Goal: Task Accomplishment & Management: Manage account settings

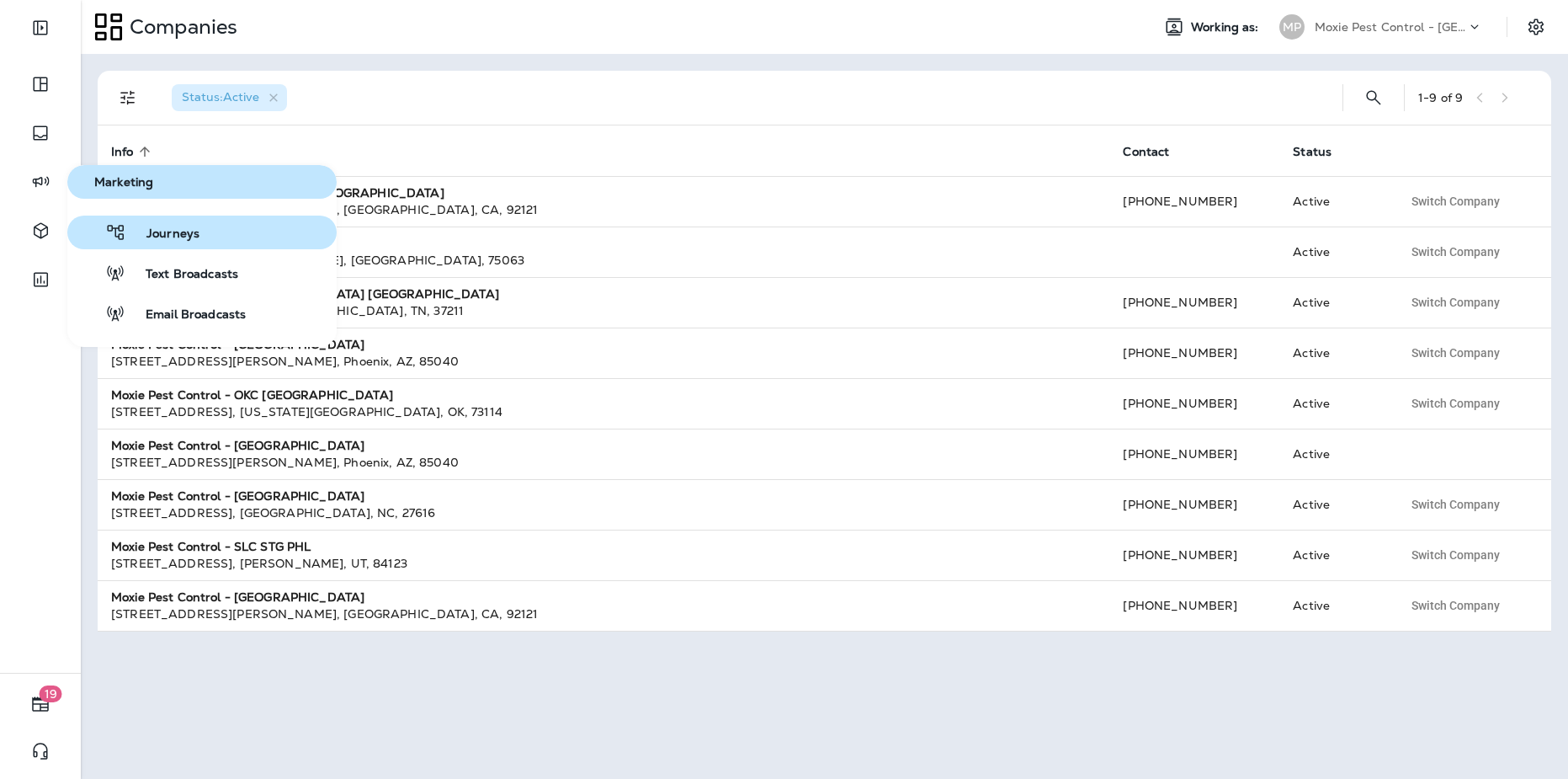
click at [156, 246] on button "Journeys" at bounding box center [202, 232] width 269 height 33
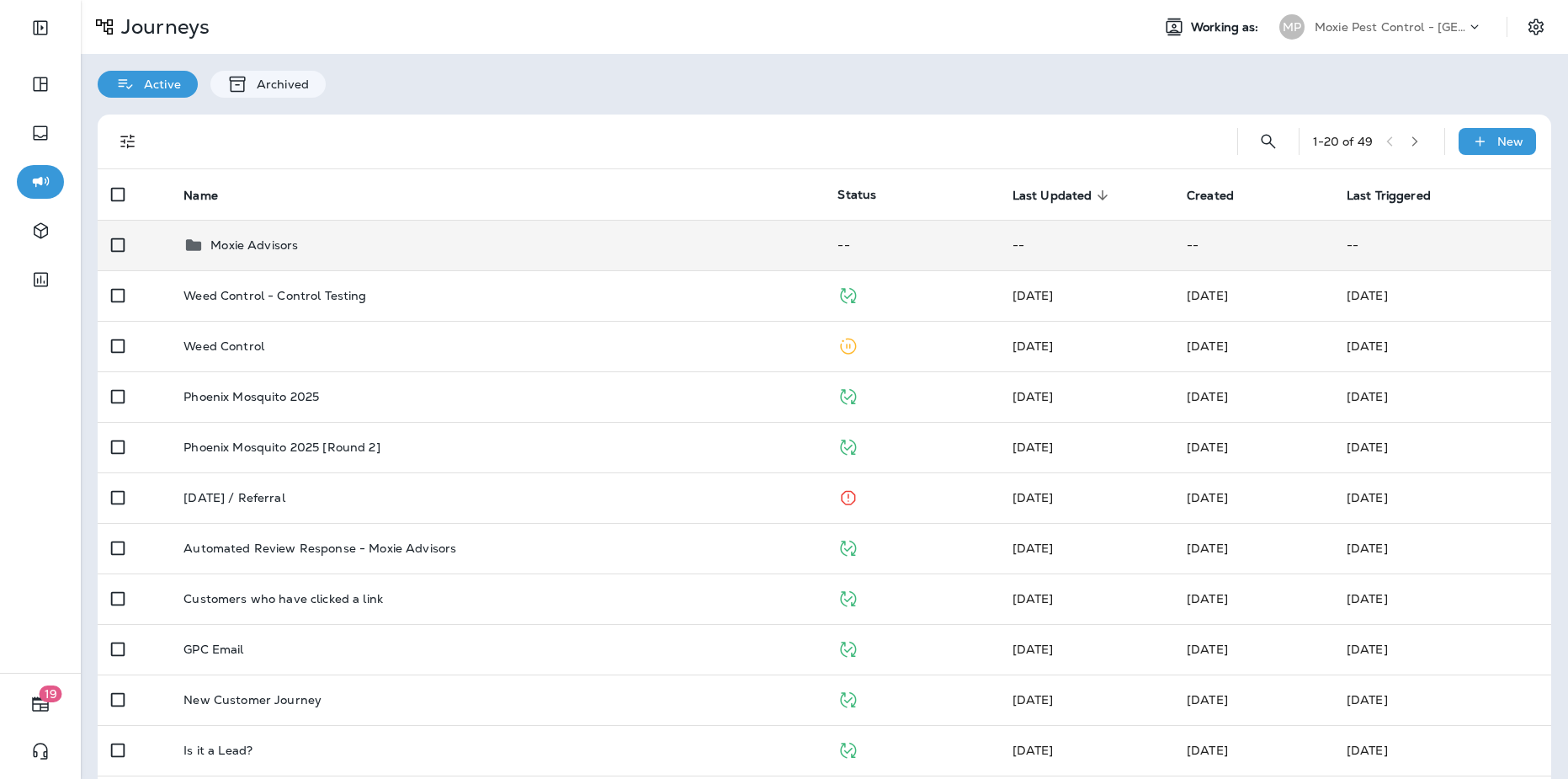
click at [326, 247] on div "Moxie Advisors" at bounding box center [497, 245] width 627 height 20
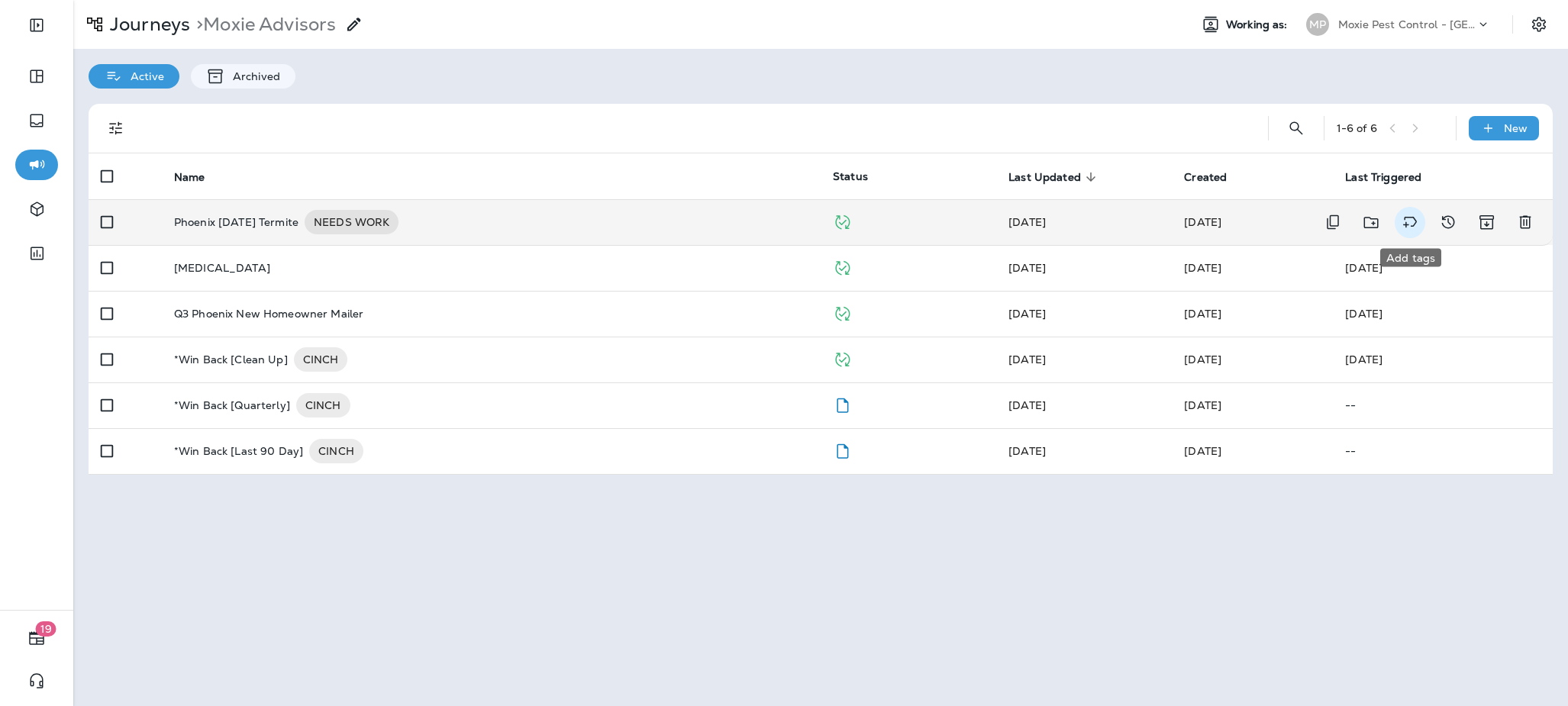
click at [1407, 227] on icon "Add tags" at bounding box center [1409, 222] width 18 height 18
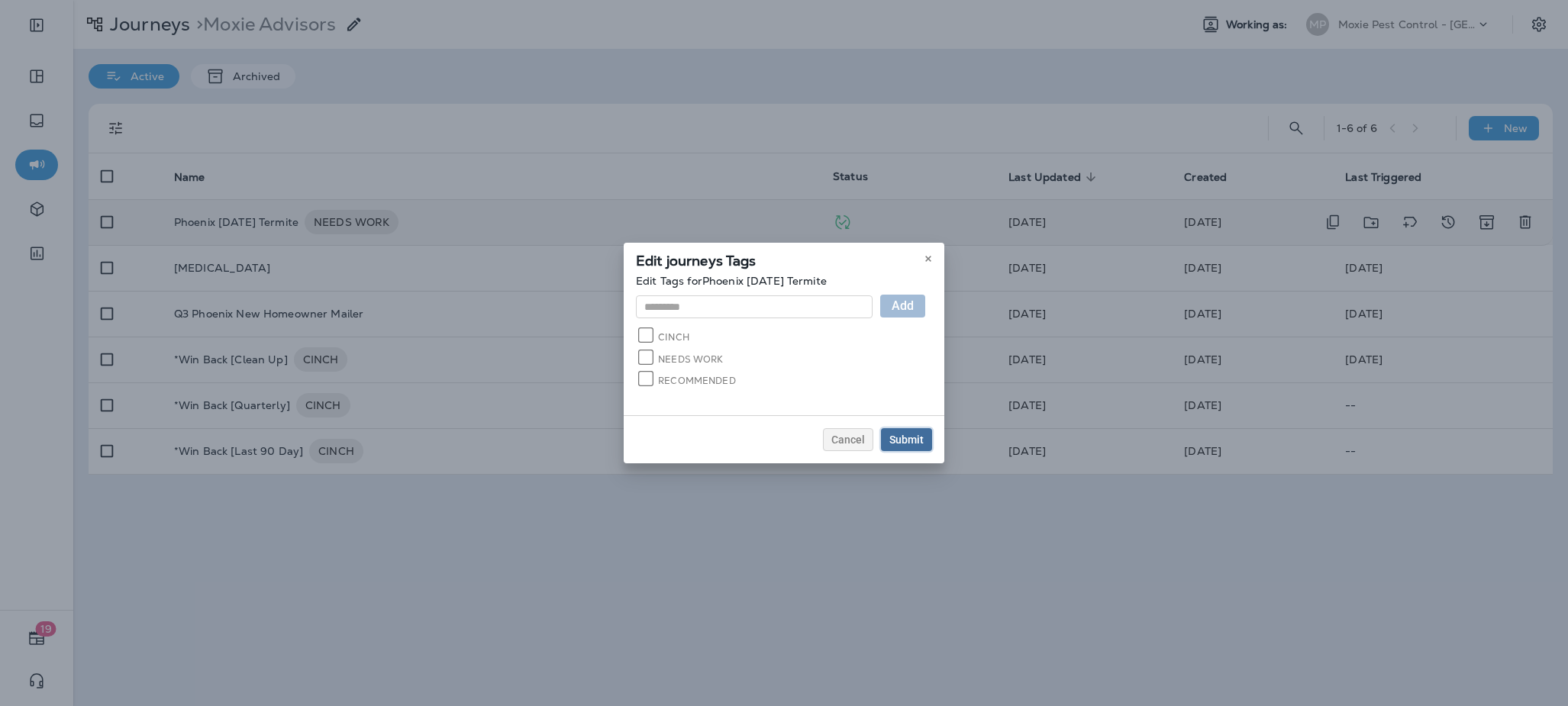
click at [914, 437] on div "Submit" at bounding box center [906, 439] width 34 height 10
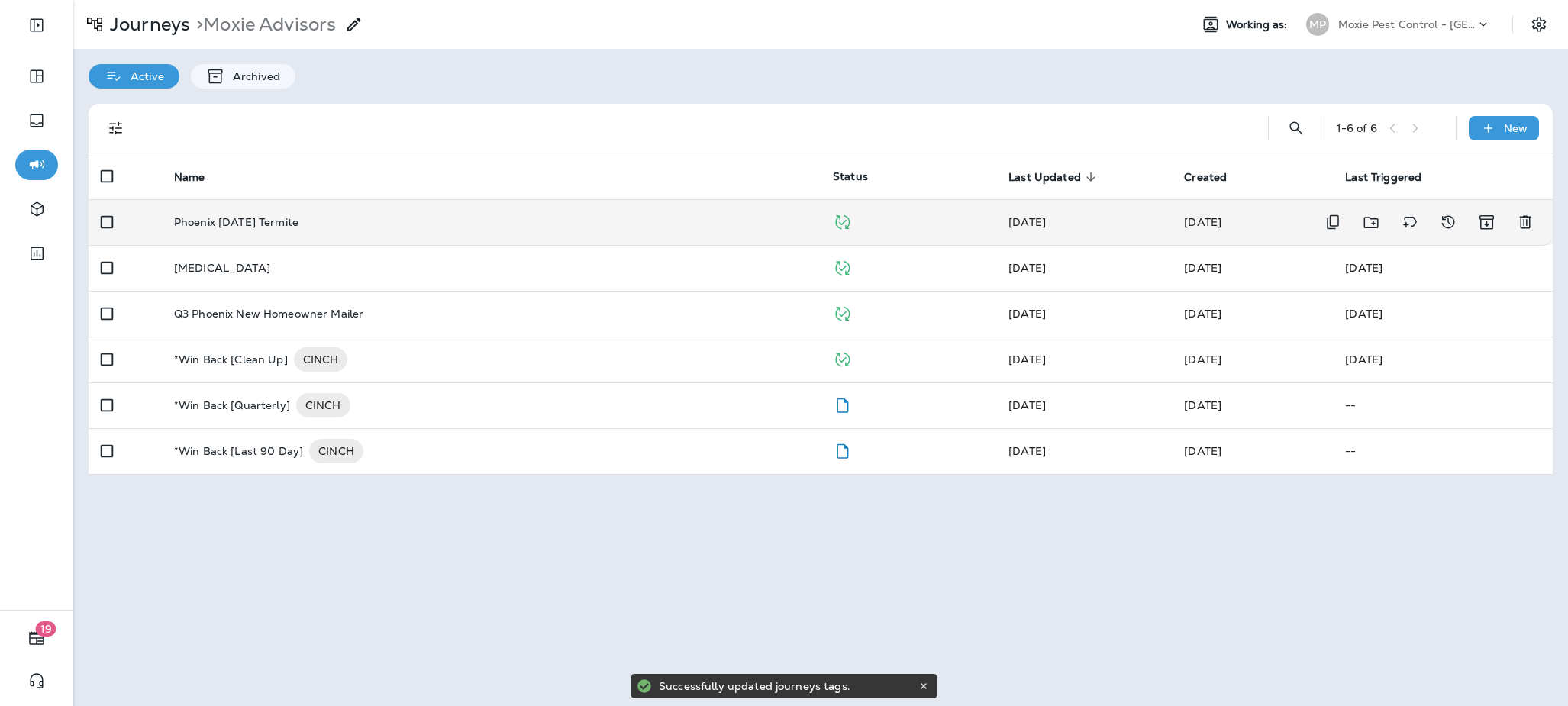
click at [481, 225] on div "Phoenix [DATE] Termite" at bounding box center [491, 222] width 634 height 12
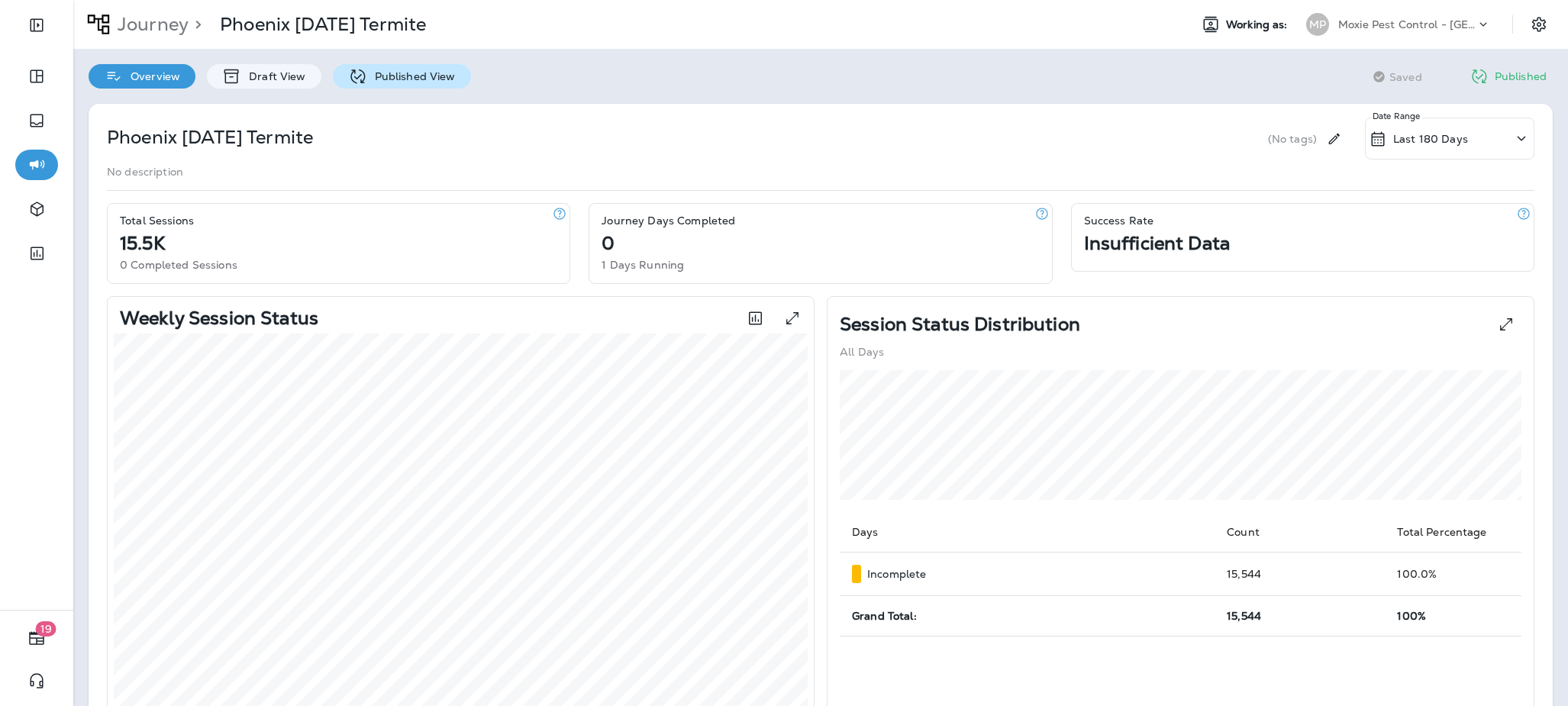
click at [415, 79] on p "Published View" at bounding box center [411, 76] width 89 height 12
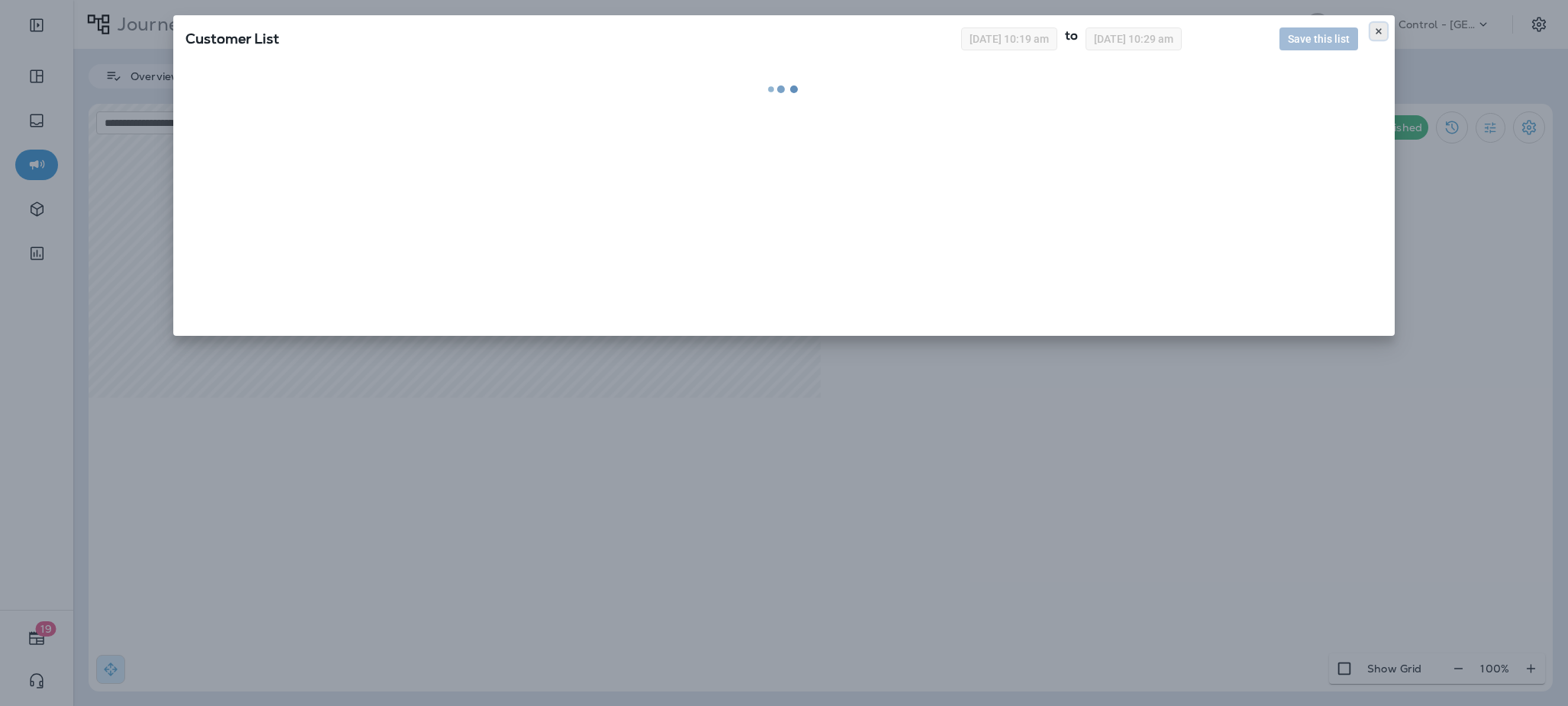
click at [1378, 26] on icon at bounding box center [1378, 30] width 9 height 9
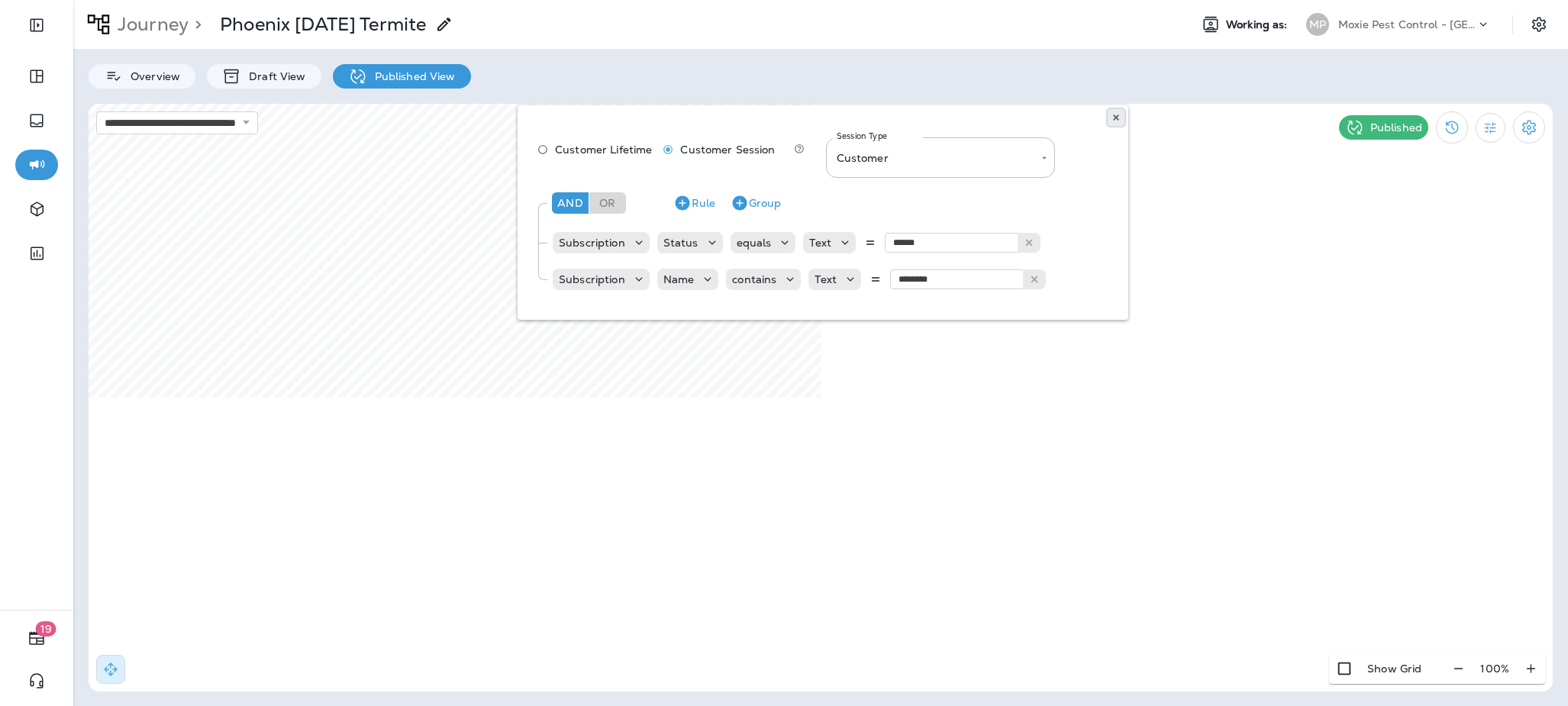
click at [1119, 112] on button at bounding box center [1116, 117] width 17 height 17
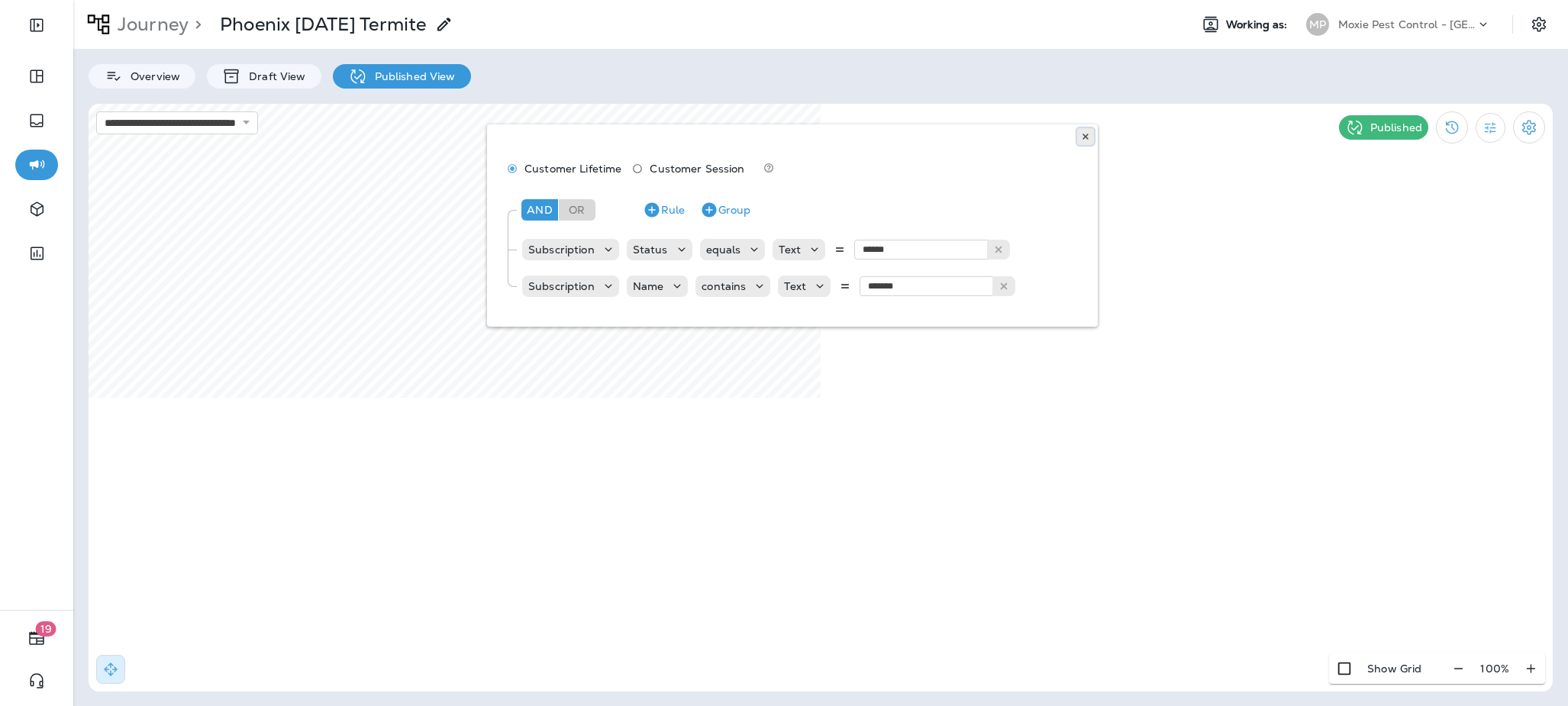
click at [1081, 136] on icon at bounding box center [1085, 136] width 9 height 9
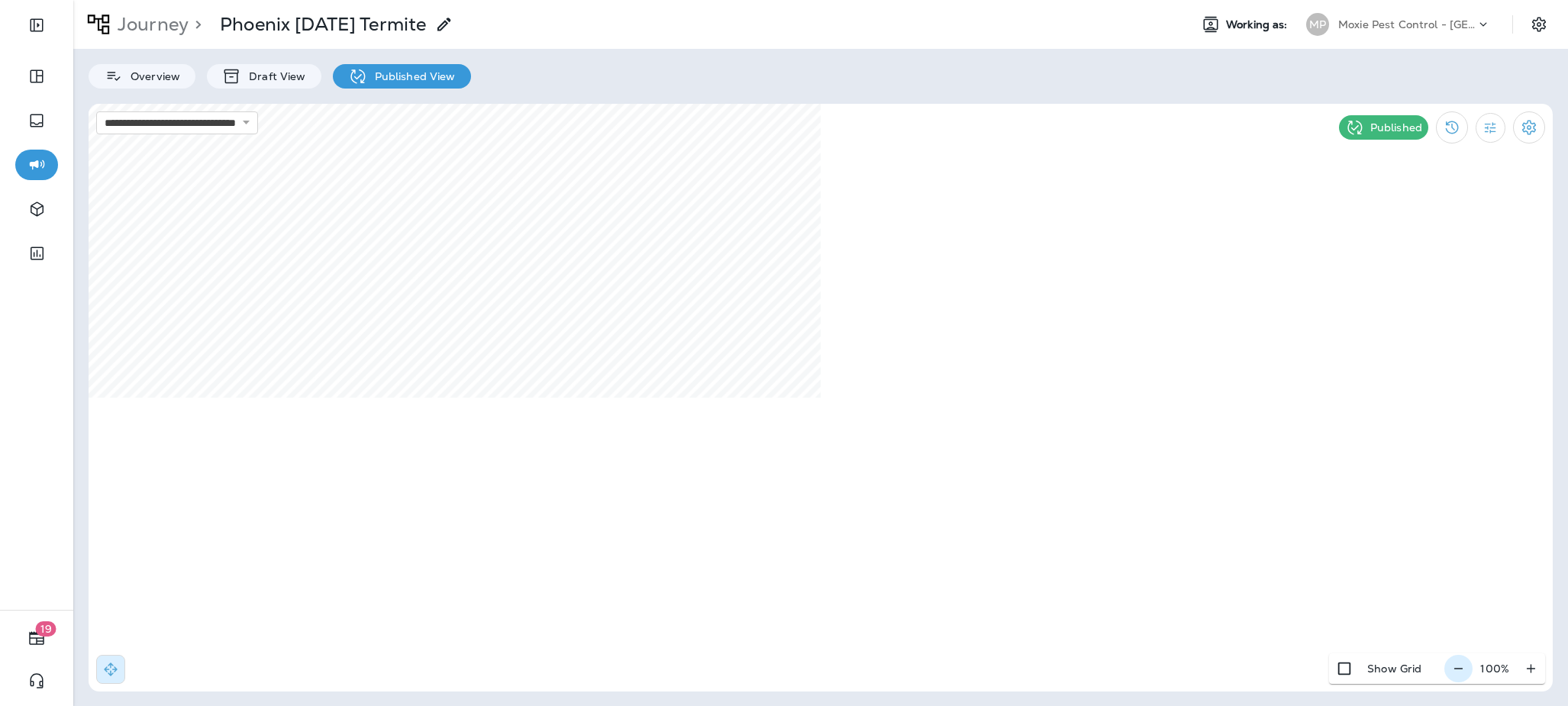
click at [1421, 668] on icon "button" at bounding box center [1458, 668] width 9 height 1
click at [1421, 668] on icon "button" at bounding box center [1463, 668] width 9 height 1
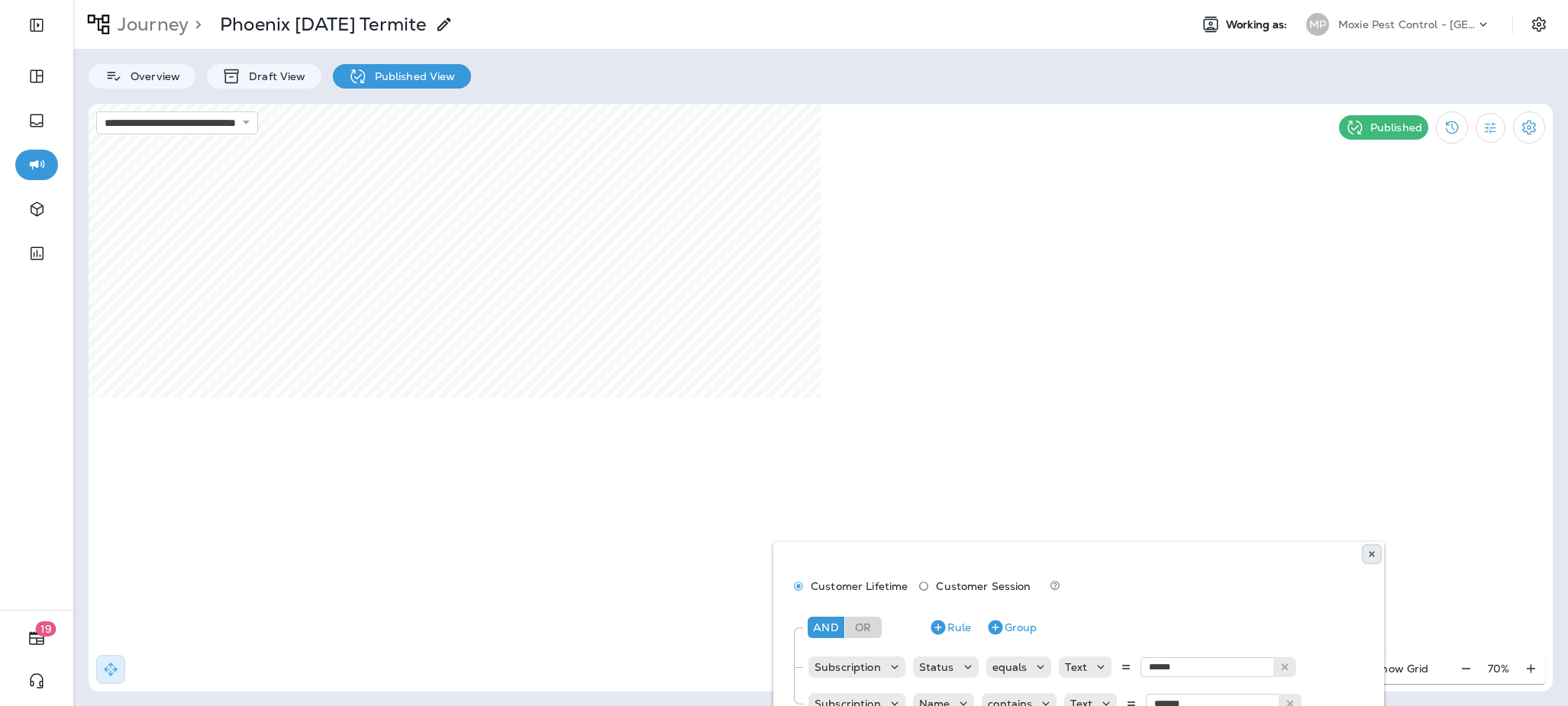
click at [1377, 547] on button at bounding box center [1371, 554] width 17 height 17
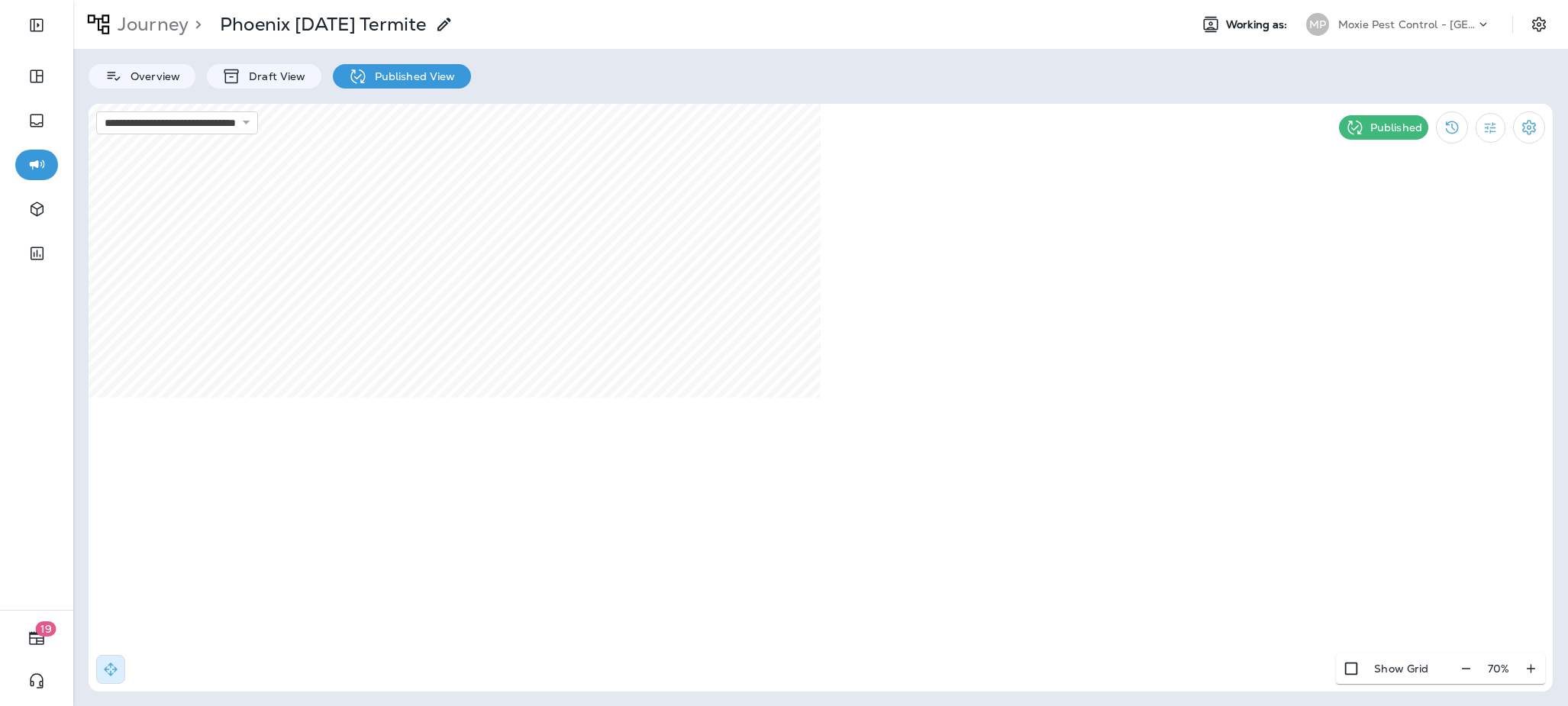
click at [1341, 34] on div "Moxie Pest Control - [GEOGRAPHIC_DATA]" at bounding box center [1407, 24] width 137 height 23
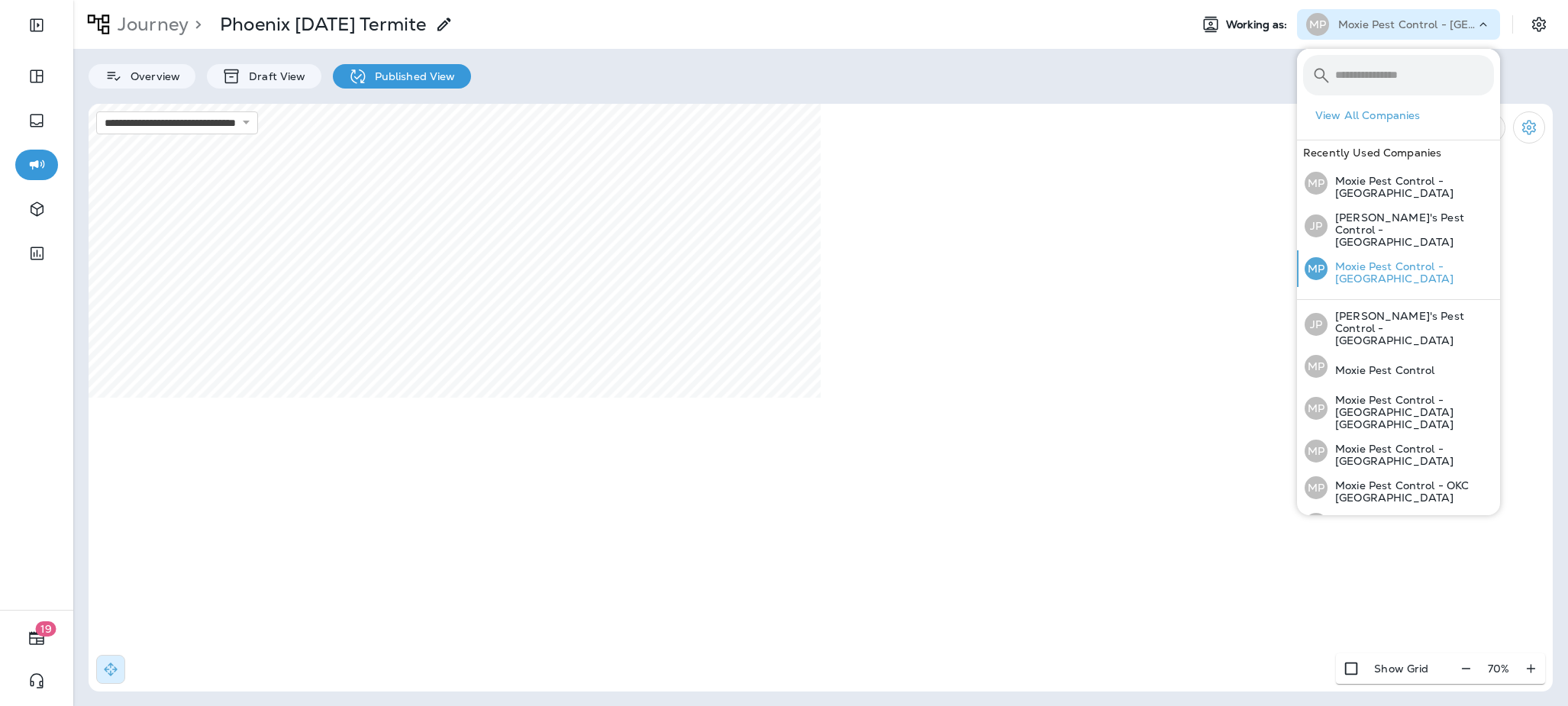
click at [1406, 260] on p "Moxie Pest Control - [GEOGRAPHIC_DATA]" at bounding box center [1411, 272] width 167 height 25
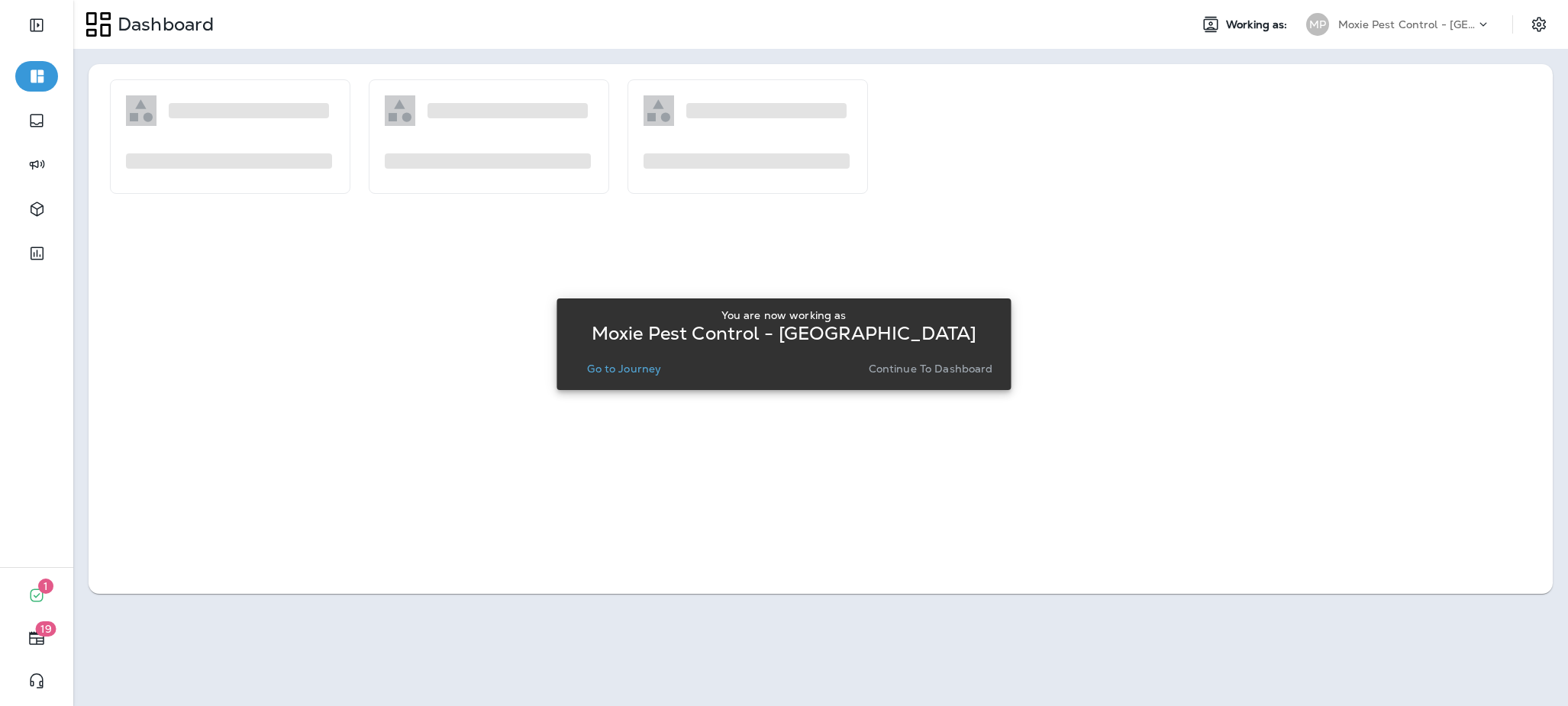
click at [598, 366] on p "Go to Journey" at bounding box center [624, 368] width 74 height 12
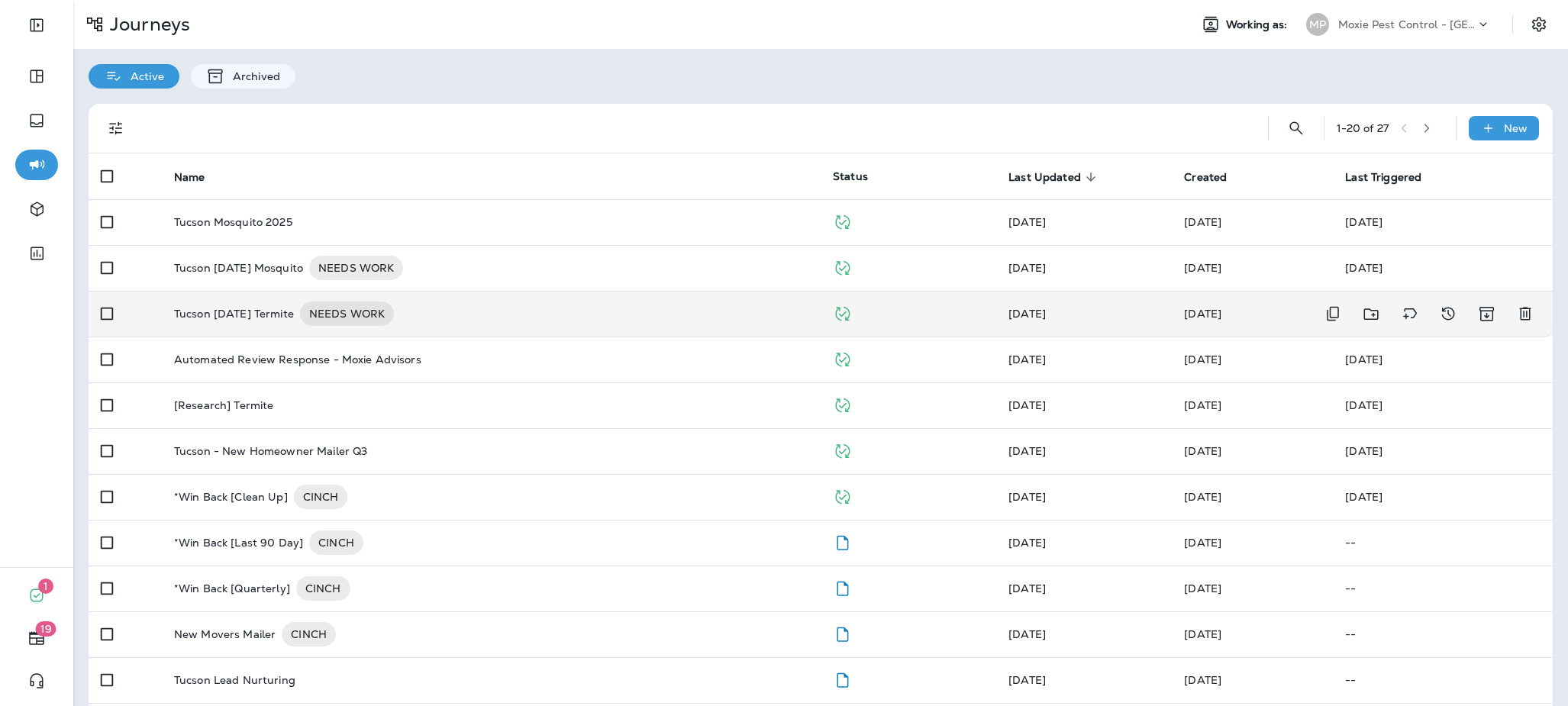
click at [574, 312] on div "Tucson [DATE] Termite NEEDS WORK" at bounding box center [491, 314] width 634 height 25
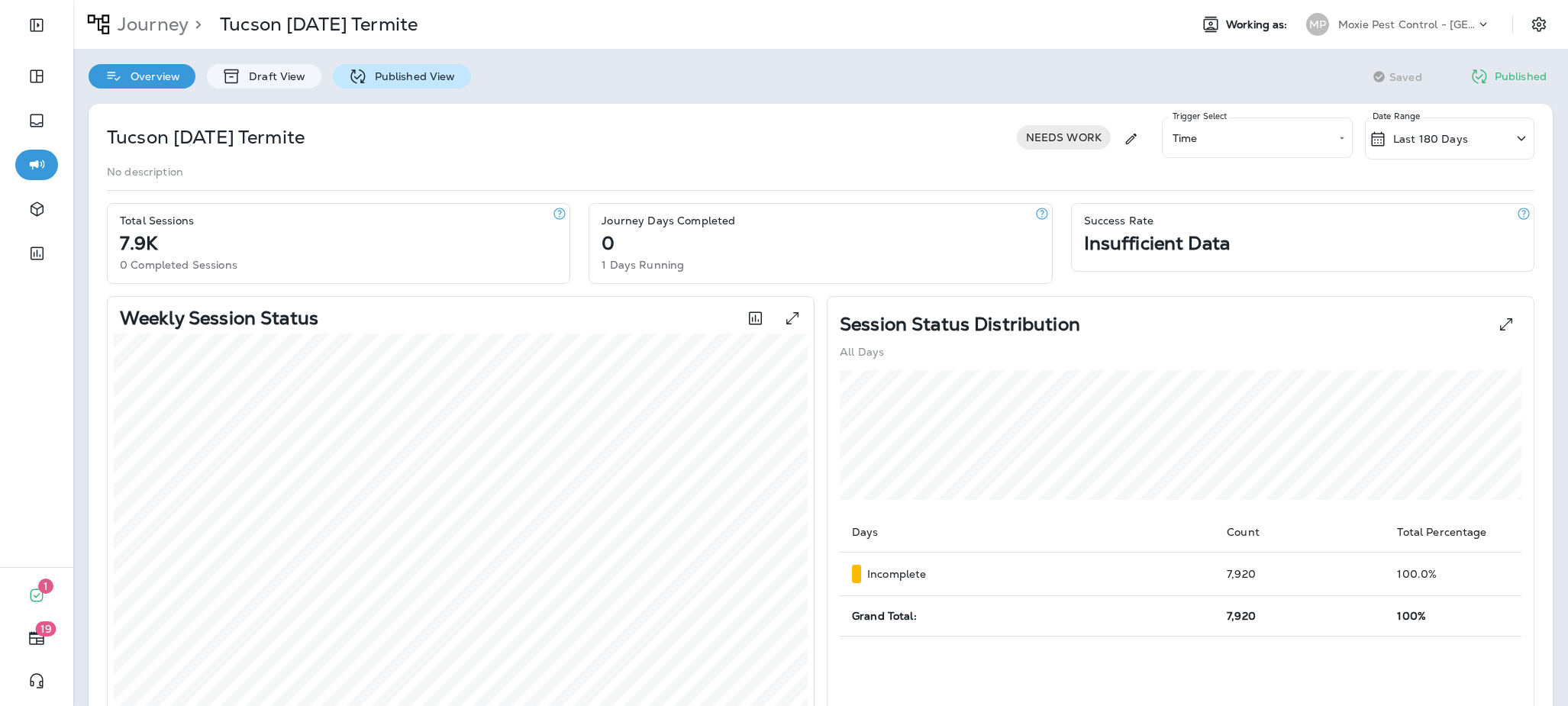
click at [392, 71] on p "Published View" at bounding box center [411, 76] width 89 height 12
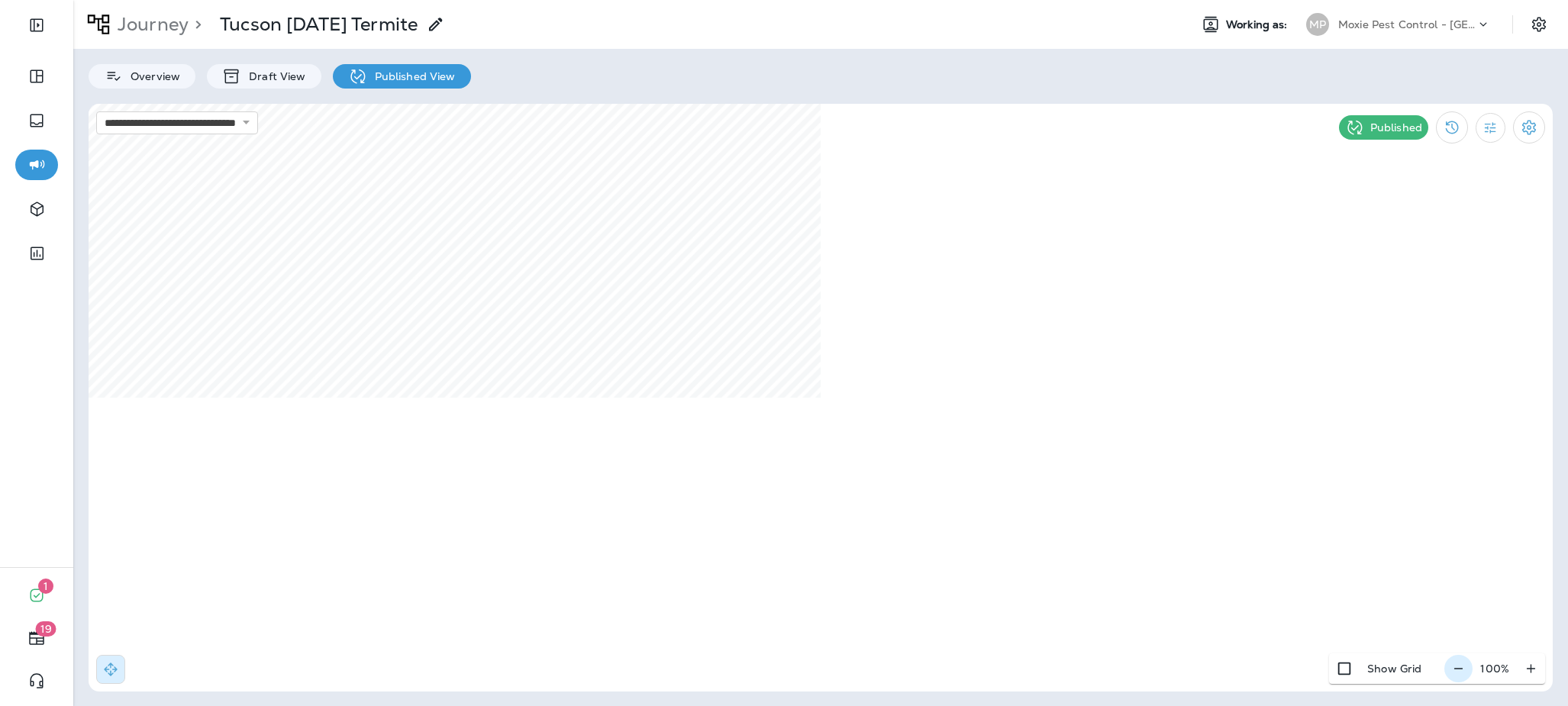
click at [1421, 672] on icon "button" at bounding box center [1459, 668] width 16 height 15
click at [1421, 672] on icon "button" at bounding box center [1464, 668] width 16 height 15
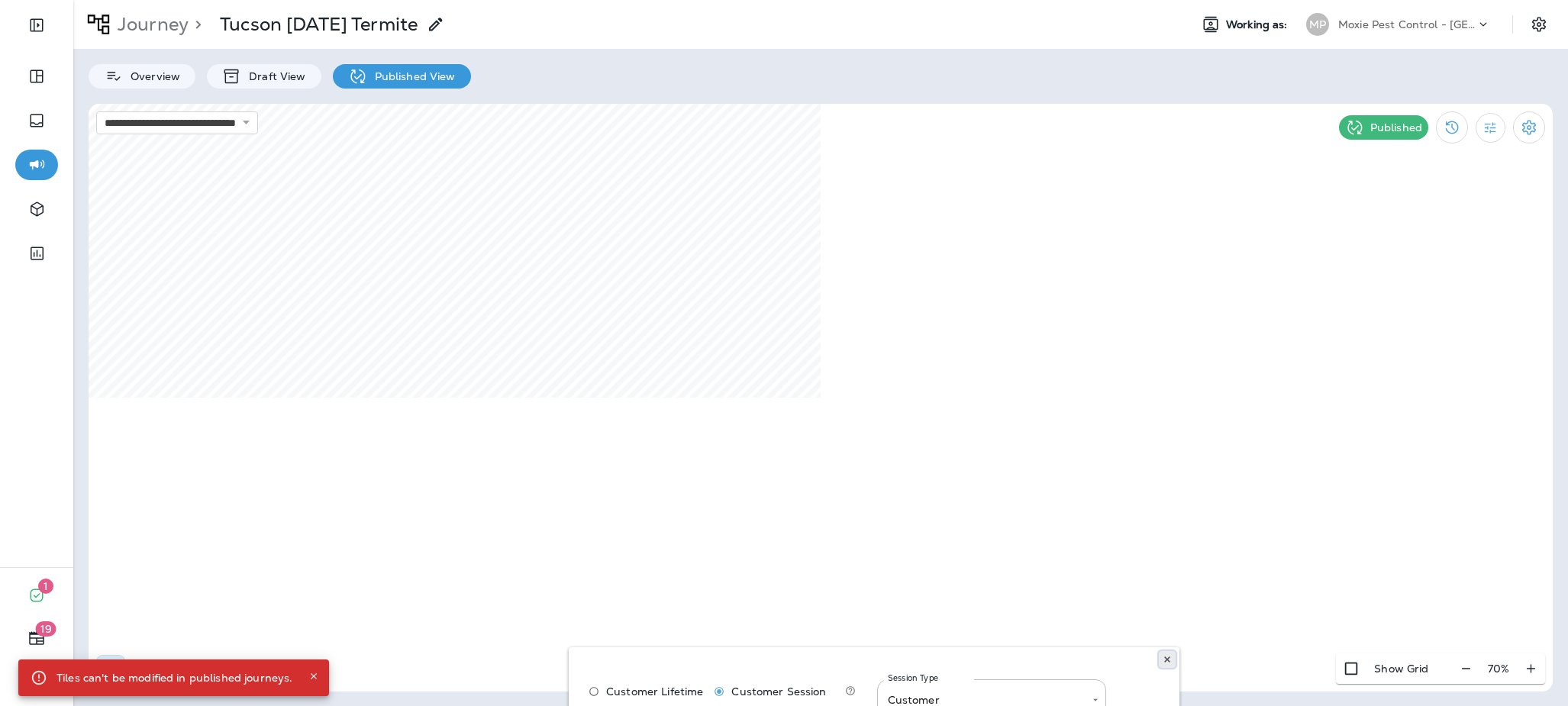
click at [1164, 654] on button at bounding box center [1167, 659] width 17 height 17
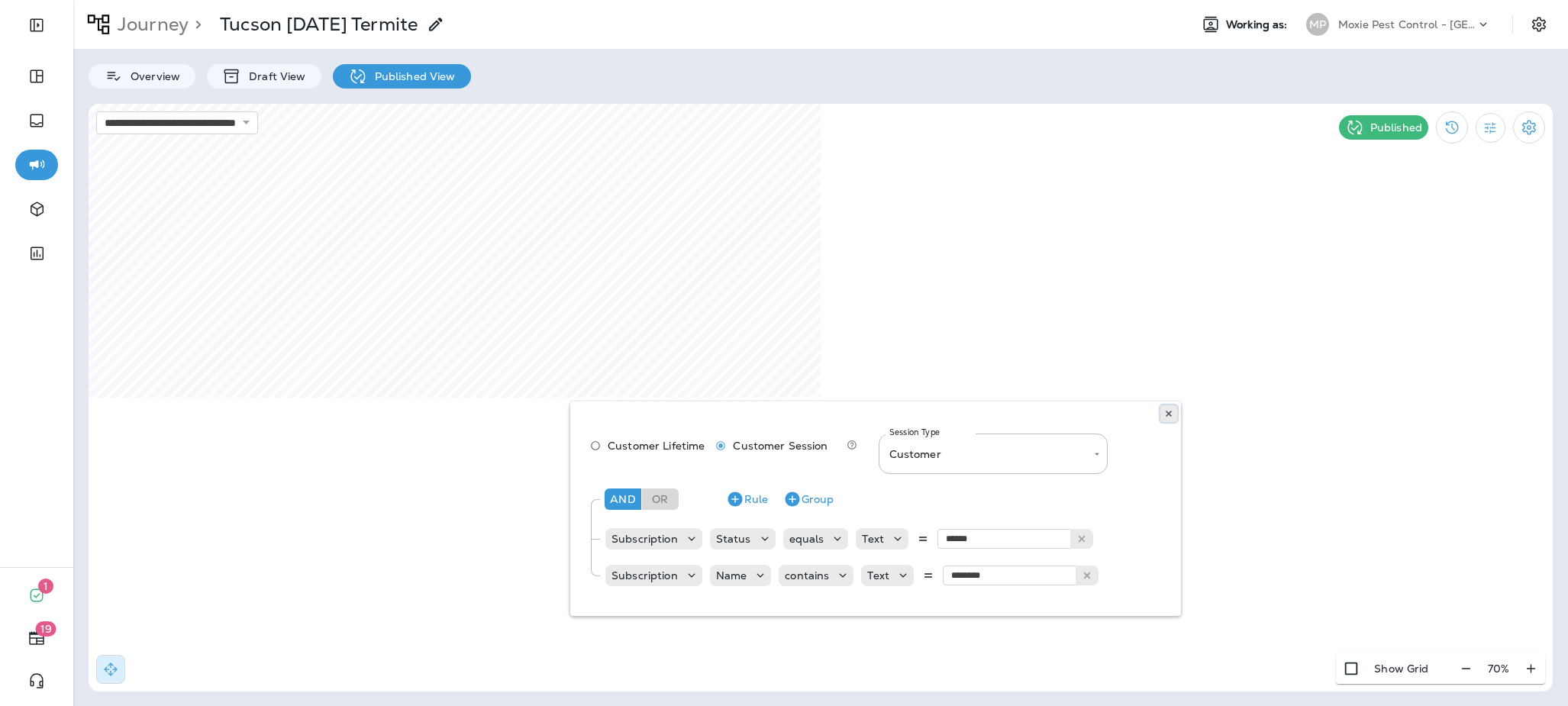
click at [1167, 414] on use at bounding box center [1168, 414] width 6 height 6
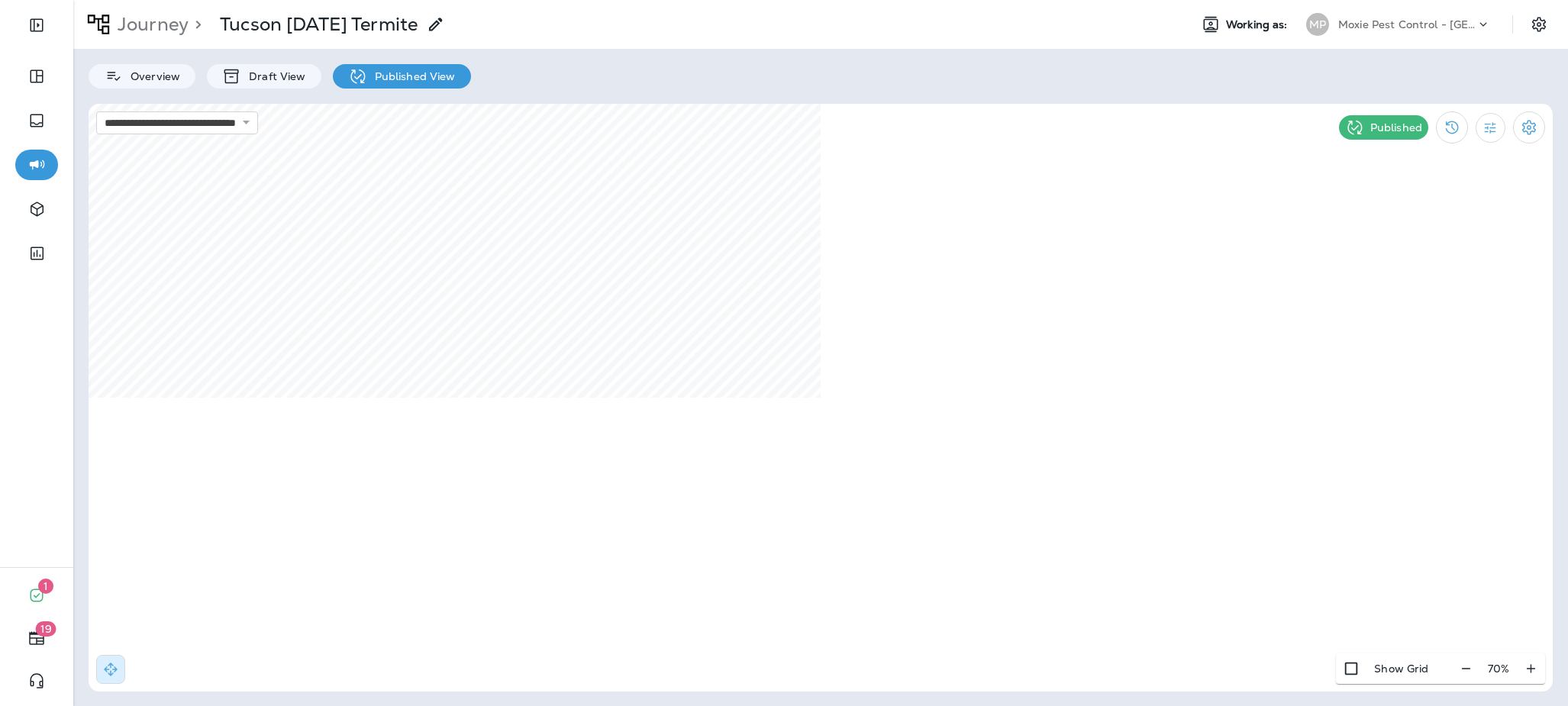
click at [1421, 28] on p "Moxie Pest Control - [GEOGRAPHIC_DATA]" at bounding box center [1407, 24] width 137 height 12
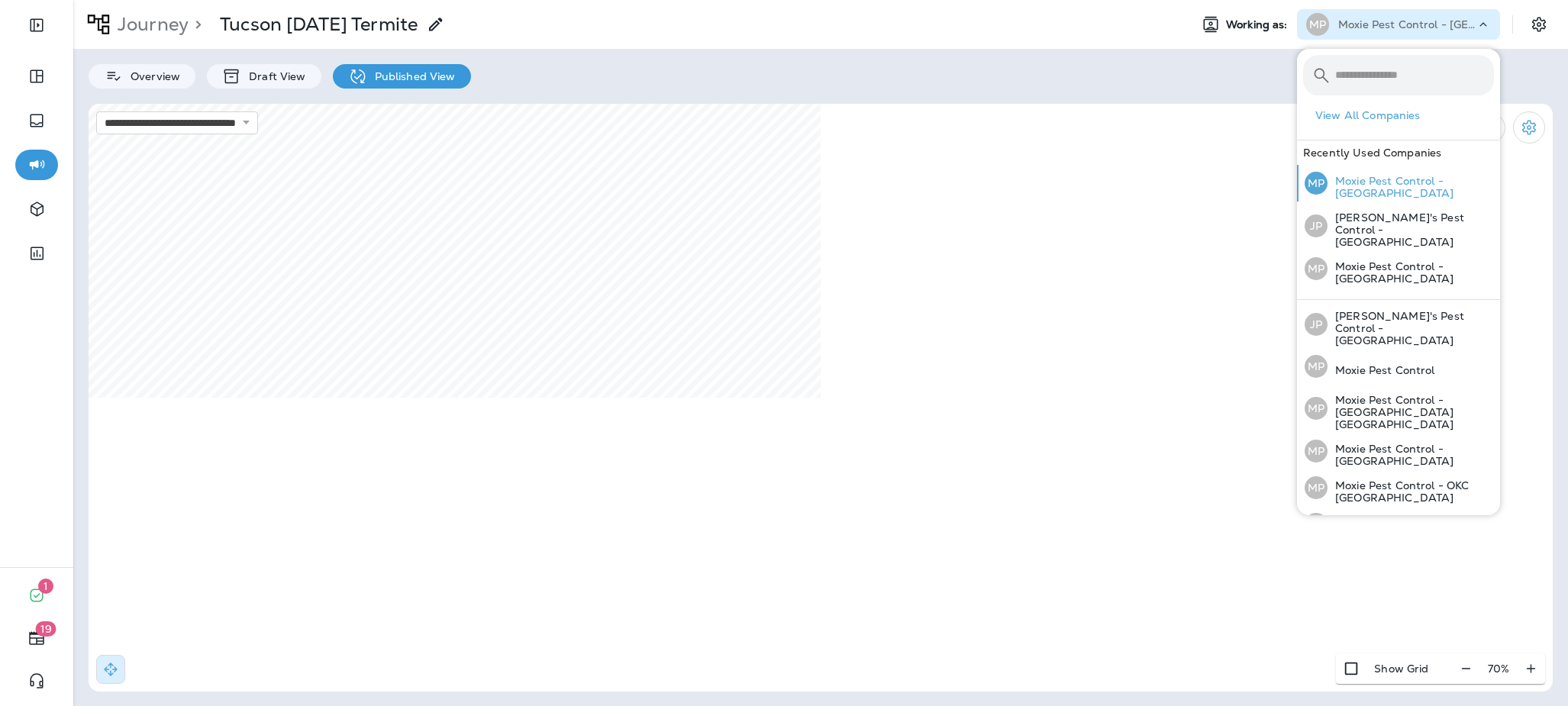
click at [1421, 184] on p "Moxie Pest Control - [GEOGRAPHIC_DATA]" at bounding box center [1411, 187] width 167 height 25
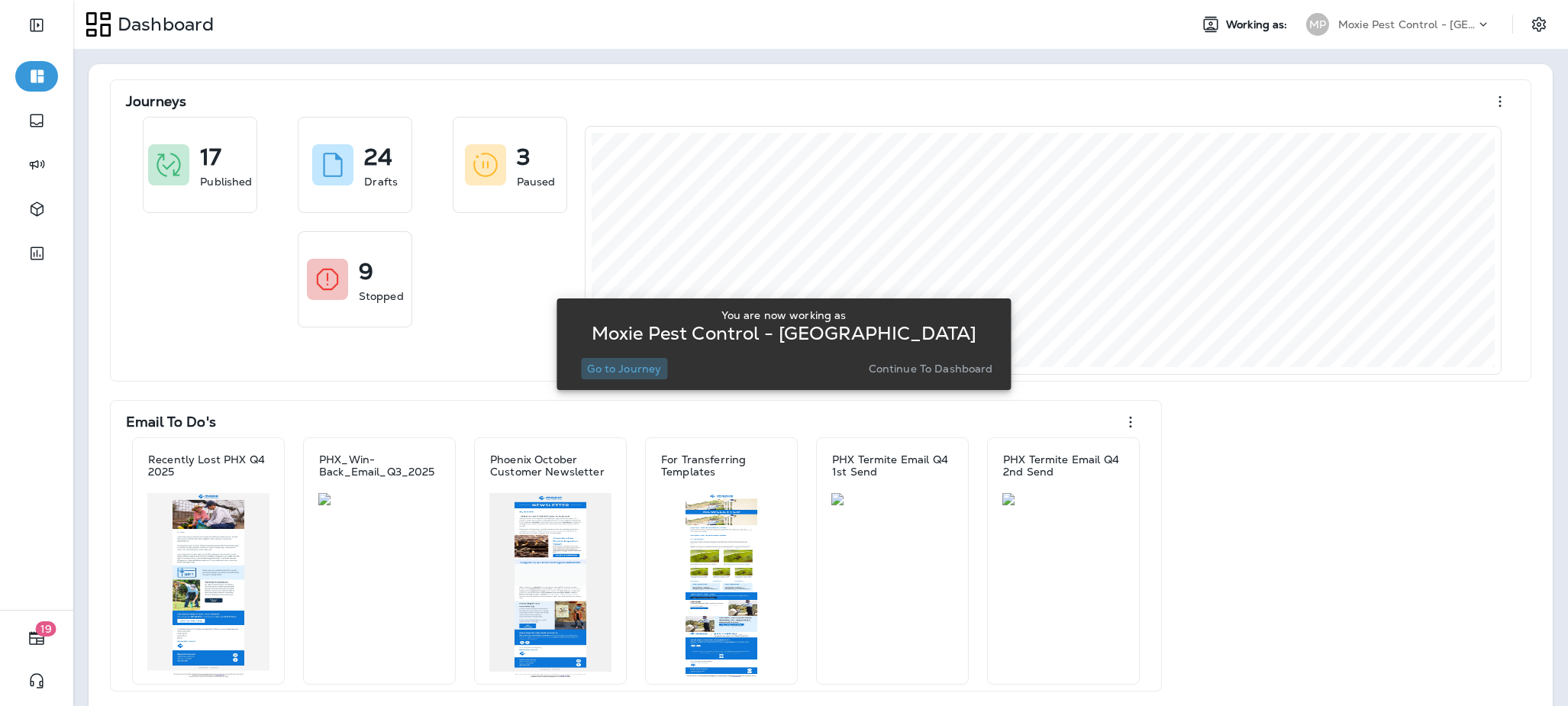
click at [626, 366] on p "Go to Journey" at bounding box center [624, 368] width 74 height 12
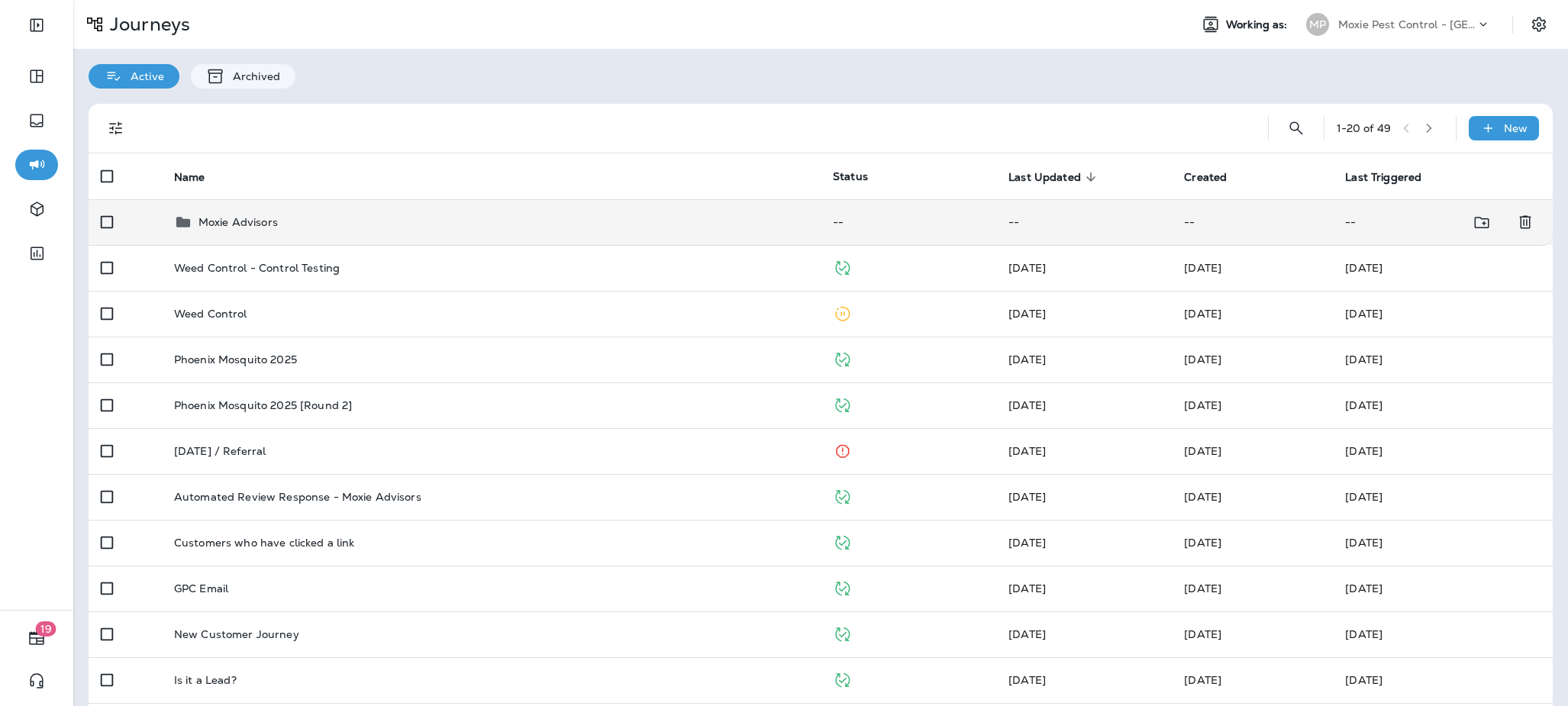
click at [290, 208] on td "Moxie Advisors" at bounding box center [492, 222] width 659 height 45
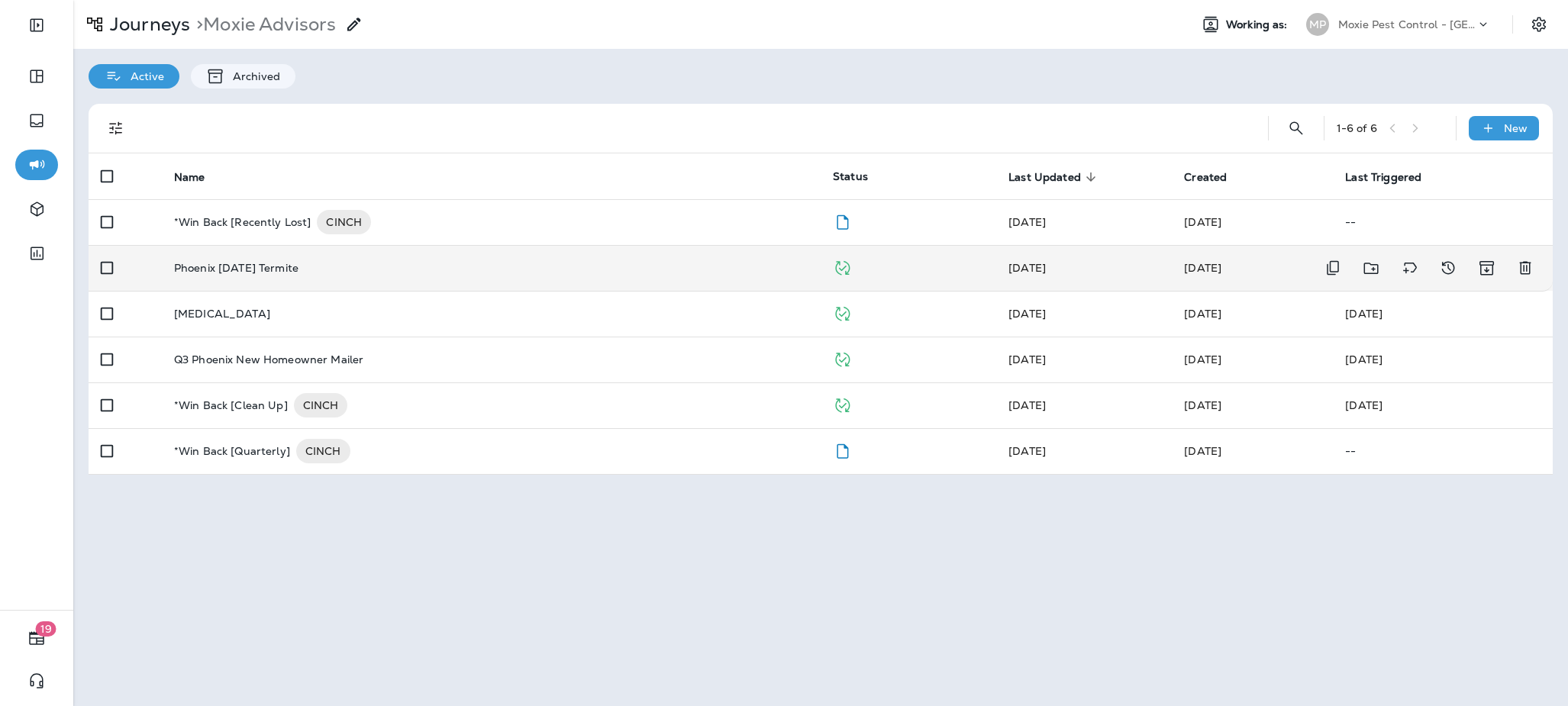
click at [401, 265] on div "Phoenix [DATE] Termite" at bounding box center [491, 267] width 634 height 12
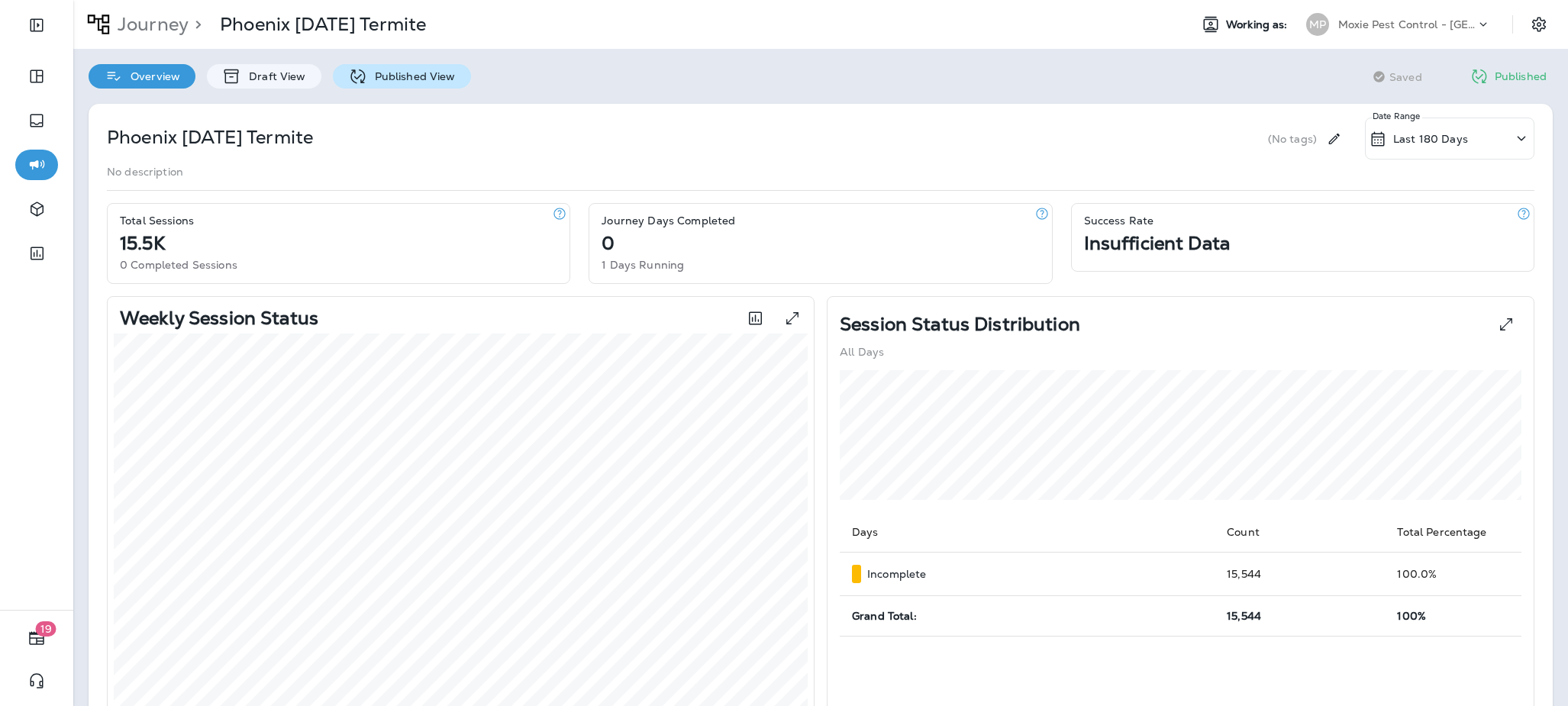
click at [388, 79] on p "Published View" at bounding box center [411, 76] width 89 height 12
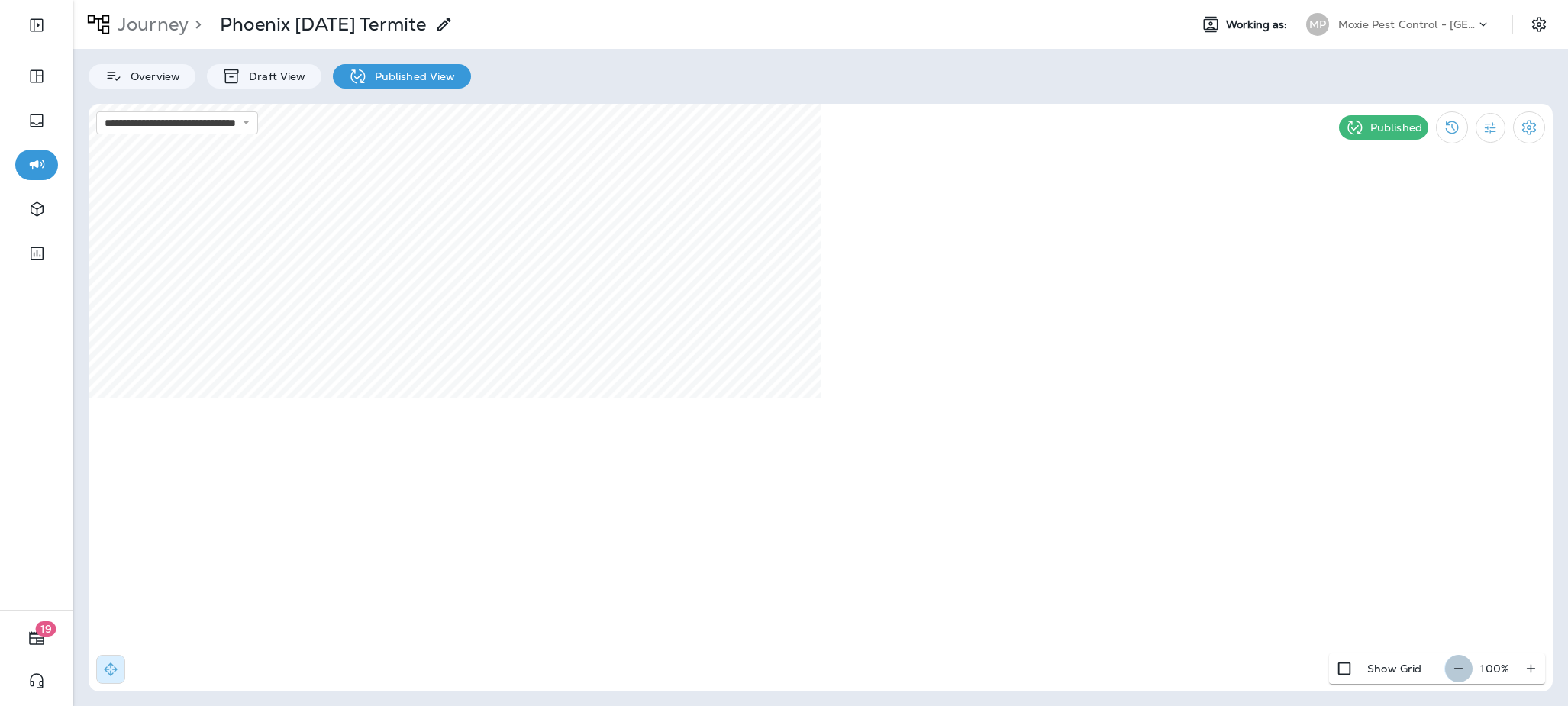
click at [1460, 669] on icon "button" at bounding box center [1459, 668] width 16 height 15
click at [1460, 669] on icon "button" at bounding box center [1464, 668] width 16 height 15
click at [149, 30] on p "Journey" at bounding box center [150, 24] width 77 height 23
